Goal: Task Accomplishment & Management: Use online tool/utility

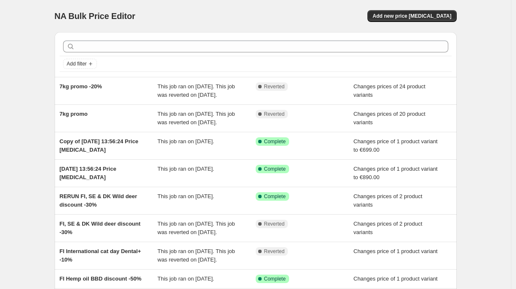
click at [488, 127] on div "NA Bulk Price Editor. This page is ready NA Bulk Price Editor Add new price [ME…" at bounding box center [255, 205] width 511 height 411
click at [486, 125] on div "NA Bulk Price Editor. This page is ready NA Bulk Price Editor Add new price [ME…" at bounding box center [255, 205] width 511 height 411
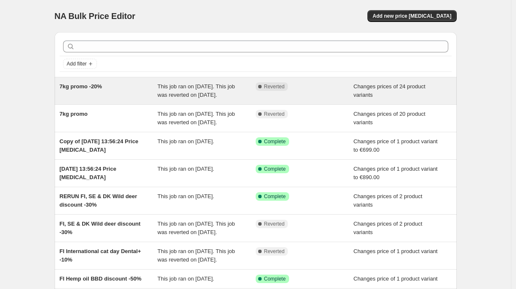
click at [79, 84] on span "7kg promo -20%" at bounding box center [81, 86] width 42 height 6
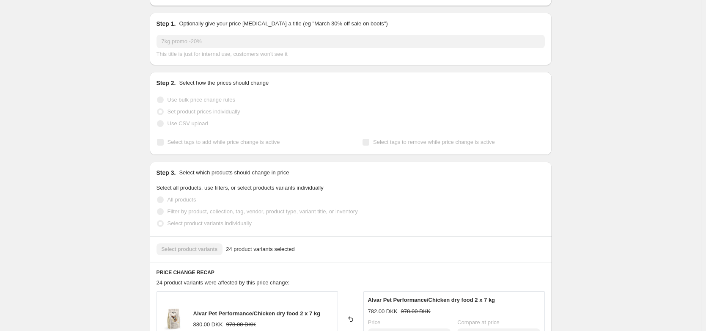
scroll to position [81, 0]
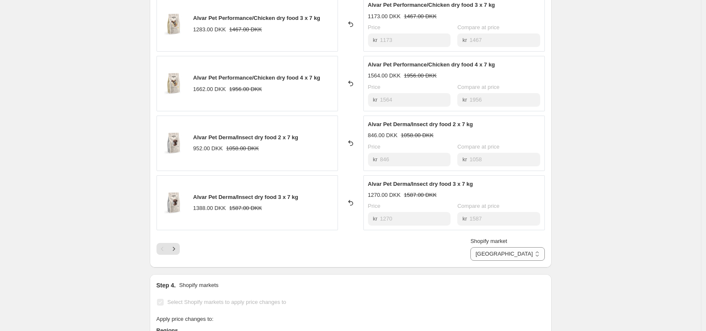
scroll to position [517, 0]
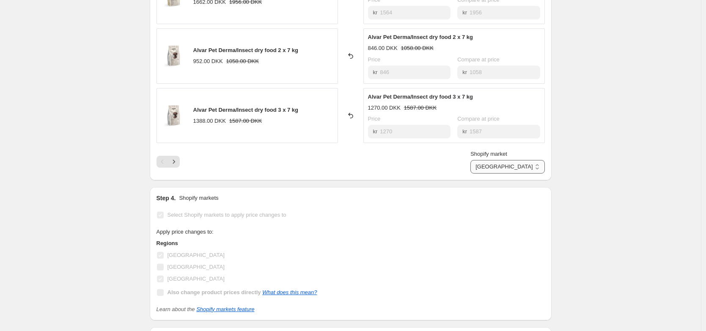
click at [520, 166] on select "Denmark [GEOGRAPHIC_DATA]" at bounding box center [508, 167] width 74 height 14
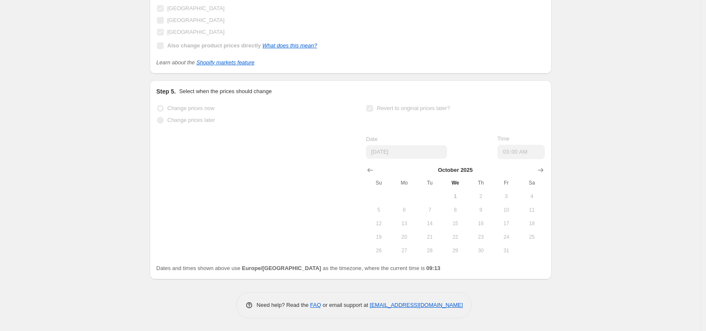
scroll to position [632, 0]
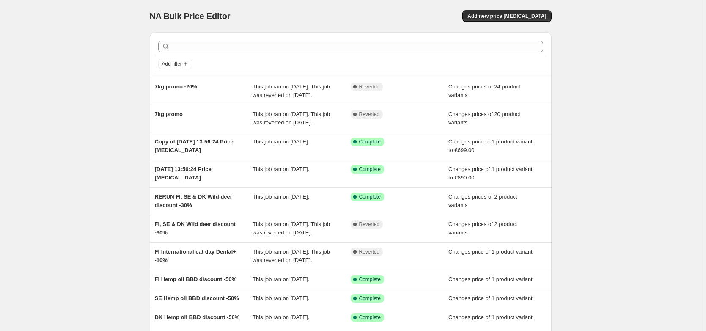
click at [85, 224] on div "NA Bulk Price Editor. This page is ready NA Bulk Price Editor Add new price [ME…" at bounding box center [350, 205] width 701 height 411
